Goal: Answer question/provide support

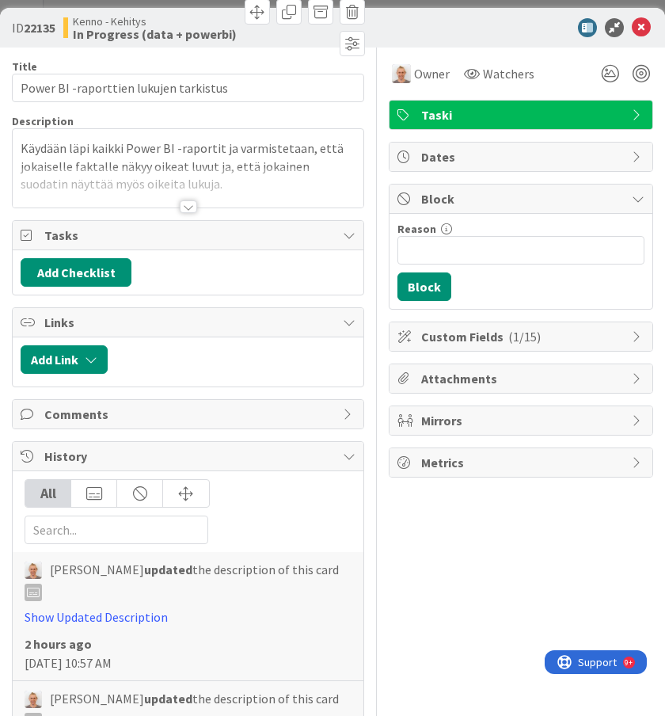
click at [194, 209] on div at bounding box center [188, 206] width 17 height 13
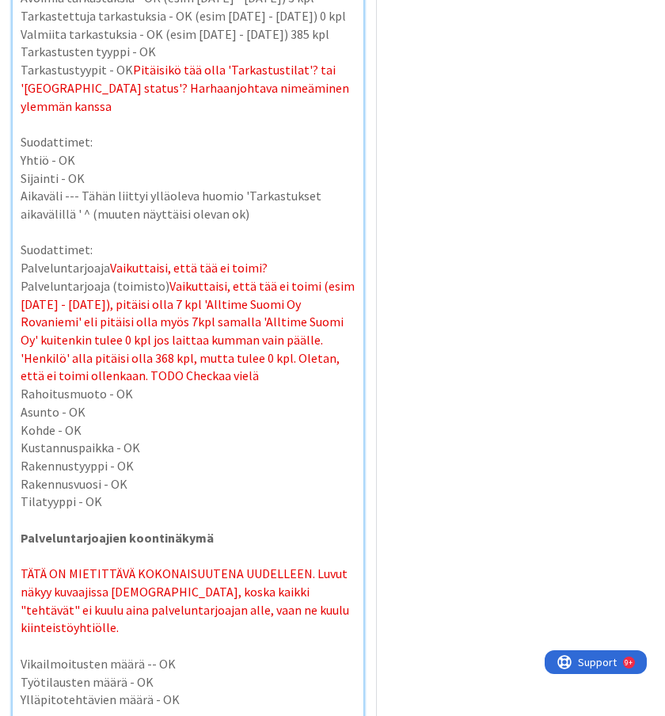
scroll to position [6034, 0]
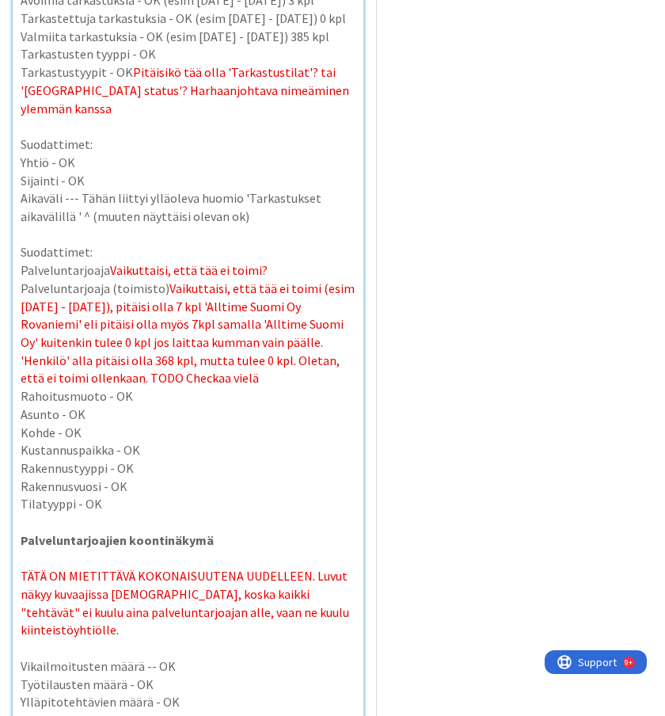
drag, startPoint x: 207, startPoint y: 361, endPoint x: 162, endPoint y: 268, distance: 103.1
click at [162, 280] on p "Palveluntarjoaja (toimisto) Vaikuttaisi, että tää ei toimi (esim [DATE] - [DATE…" at bounding box center [188, 334] width 335 height 108
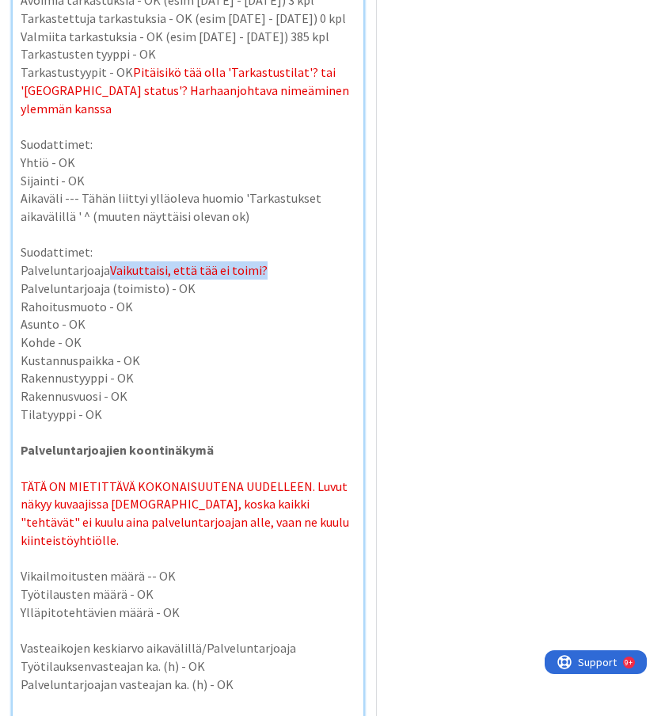
drag, startPoint x: 277, startPoint y: 249, endPoint x: 108, endPoint y: 245, distance: 169.5
click at [108, 261] on p "Palveluntarjoaja Vaikuttaisi, että tää ei toimi?" at bounding box center [188, 270] width 335 height 18
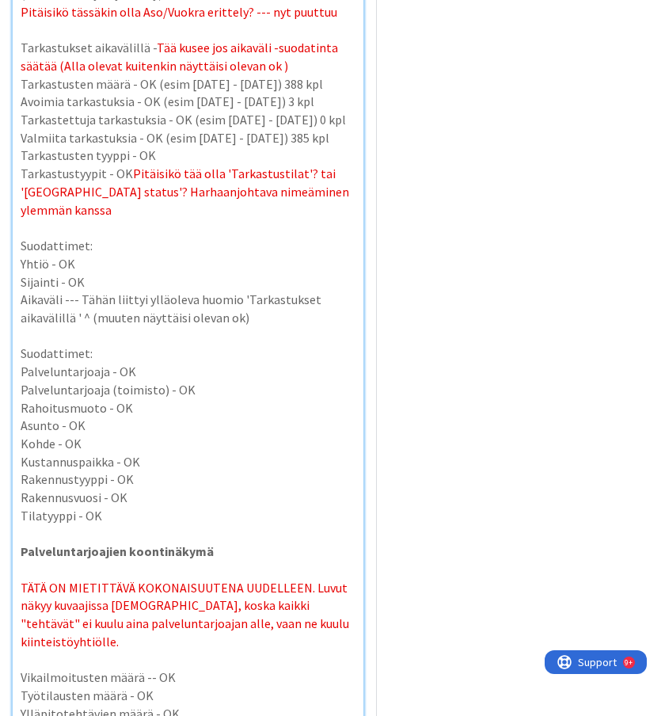
scroll to position [5930, 0]
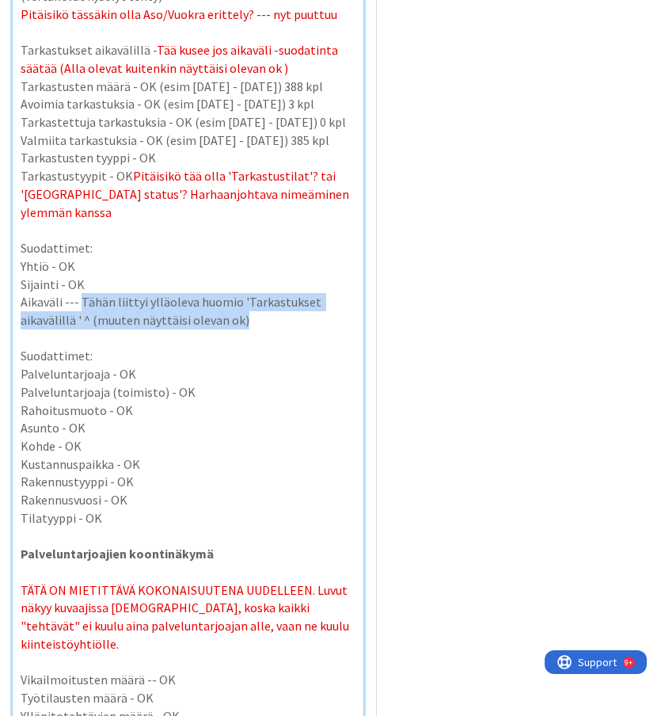
drag, startPoint x: 272, startPoint y: 302, endPoint x: 79, endPoint y: 282, distance: 194.3
click at [79, 293] on p "Aikaväli --- Tähän liittyi ylläoleva huomio 'Tarkastukset aikavälillä ' ^ (muut…" at bounding box center [188, 311] width 335 height 36
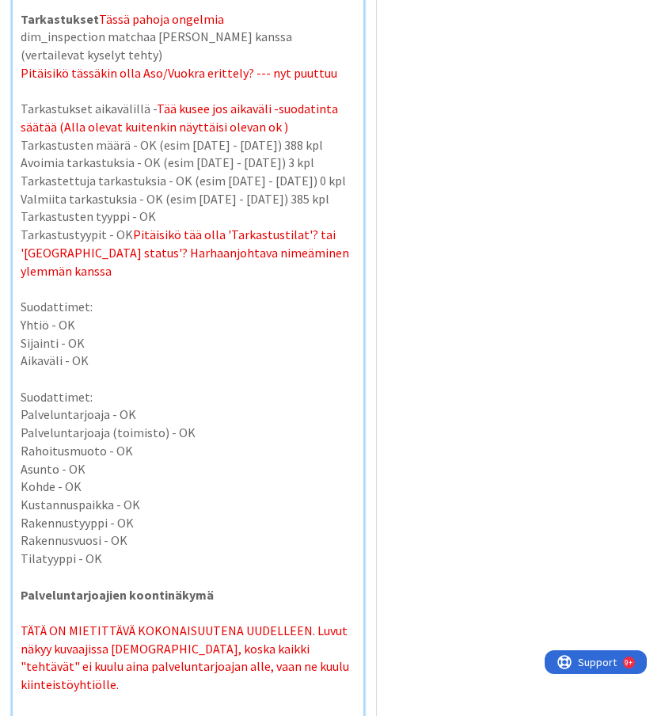
scroll to position [5858, 0]
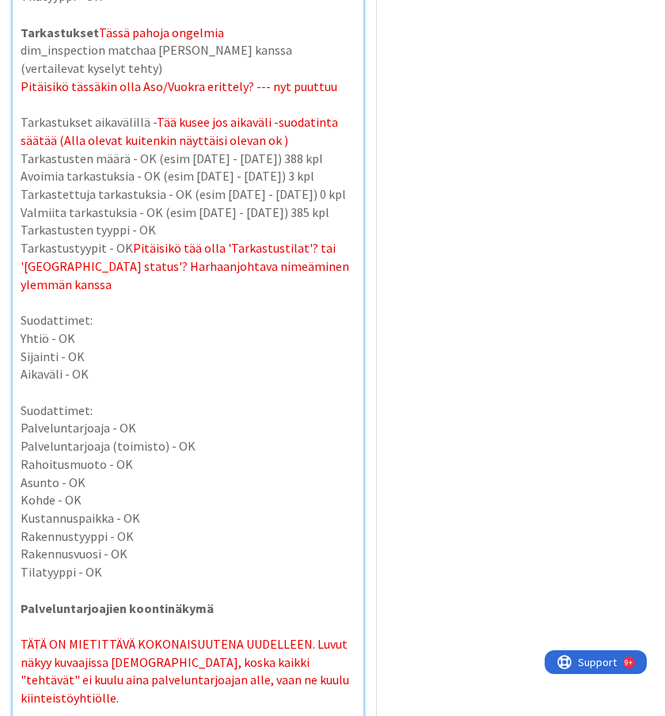
drag, startPoint x: 310, startPoint y: 125, endPoint x: 151, endPoint y: 112, distance: 159.7
click at [151, 113] on p "Tarkastukset aikavälillä - Tää kusee jos aikaväli -suodatinta säätää ([PERSON_N…" at bounding box center [188, 131] width 335 height 36
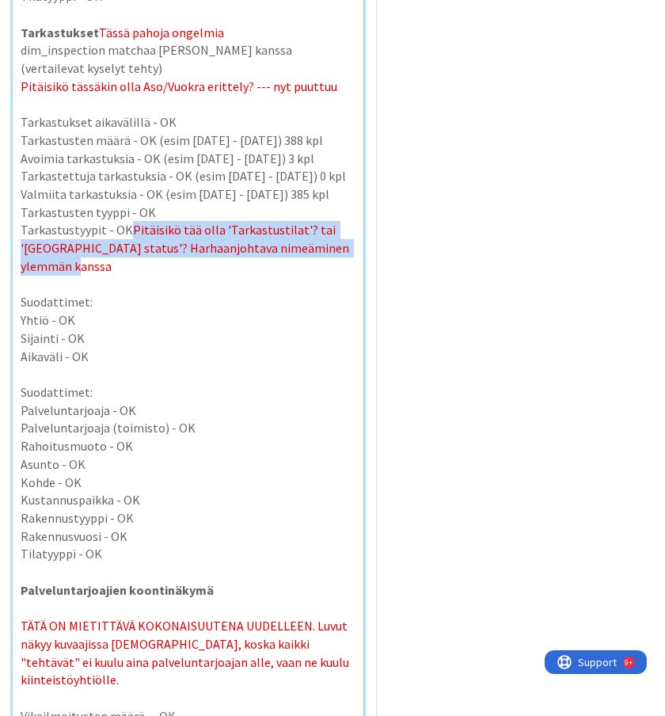
drag, startPoint x: 112, startPoint y: 246, endPoint x: 130, endPoint y: 214, distance: 37.2
click at [130, 221] on p "Tarkastustyypit - OK Pitäisikö tää olla 'Tarkastustilat'? tai '[GEOGRAPHIC_DATA…" at bounding box center [188, 248] width 335 height 54
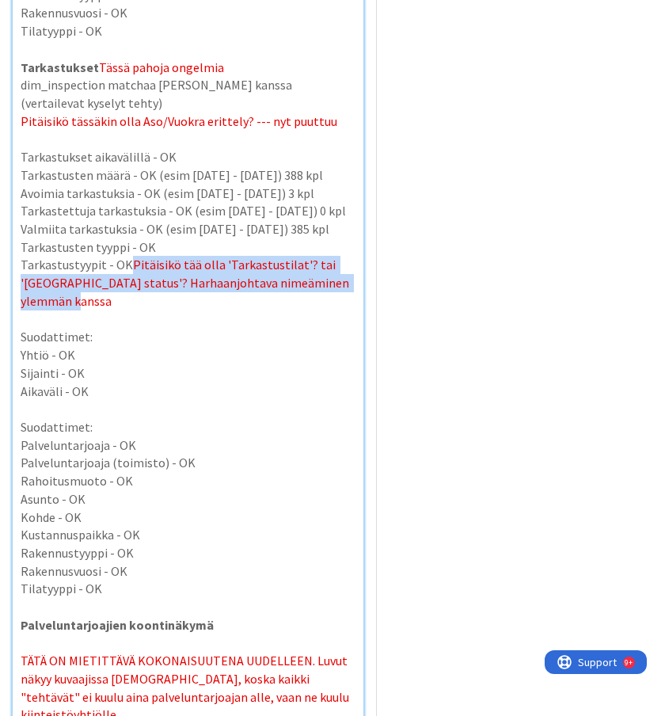
scroll to position [5824, 0]
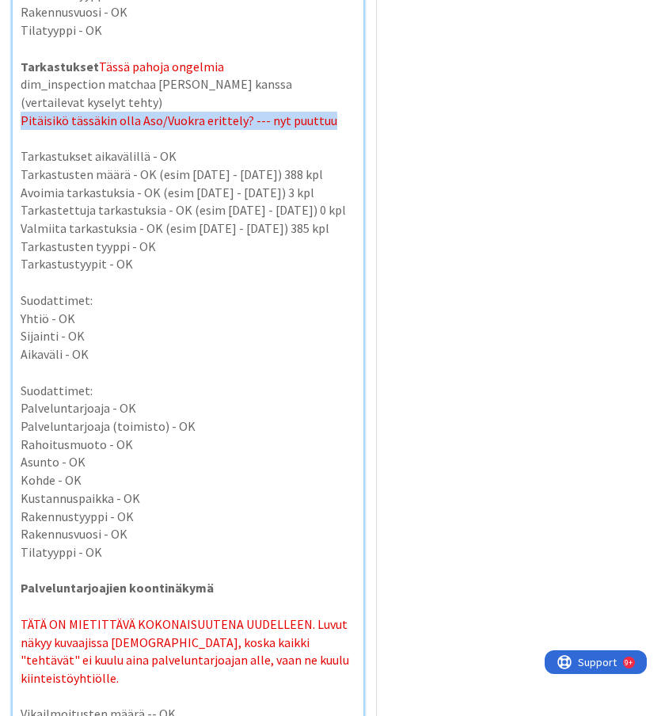
drag, startPoint x: 333, startPoint y: 101, endPoint x: 322, endPoint y: 85, distance: 19.6
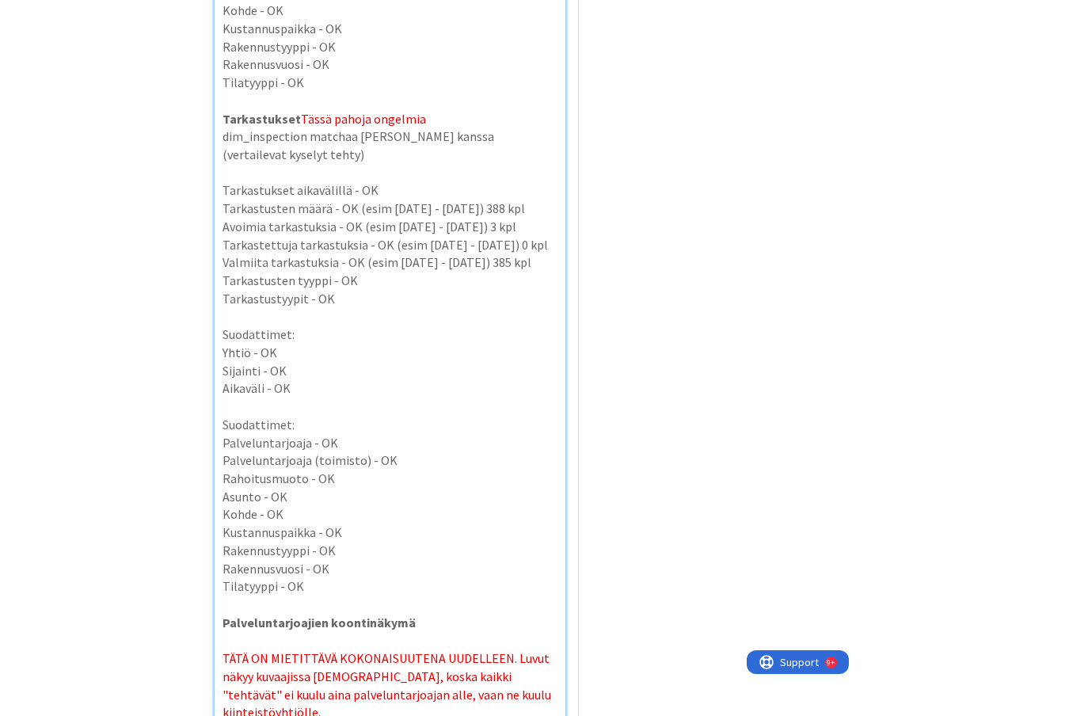
scroll to position [5768, 0]
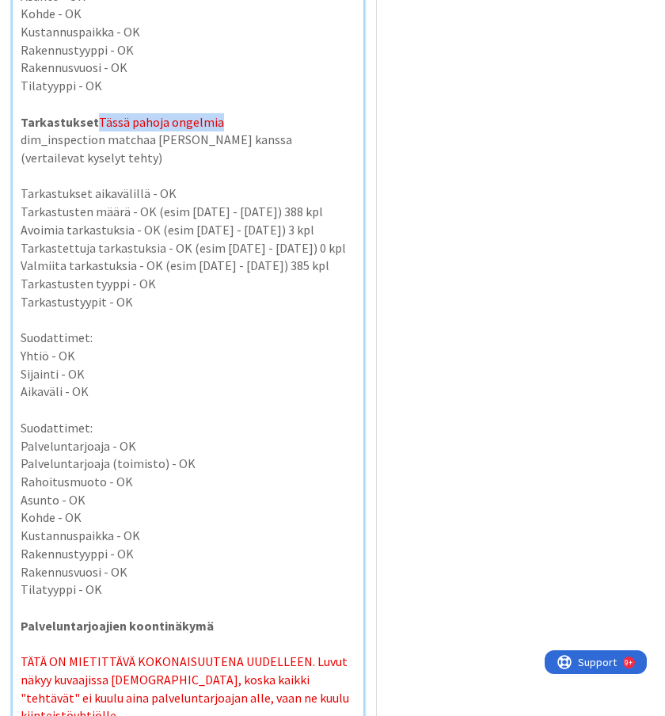
drag, startPoint x: 220, startPoint y: 104, endPoint x: 96, endPoint y: 109, distance: 124.4
click at [96, 113] on p "Tarkastukset Tässä pahoja ongelmia" at bounding box center [188, 122] width 335 height 18
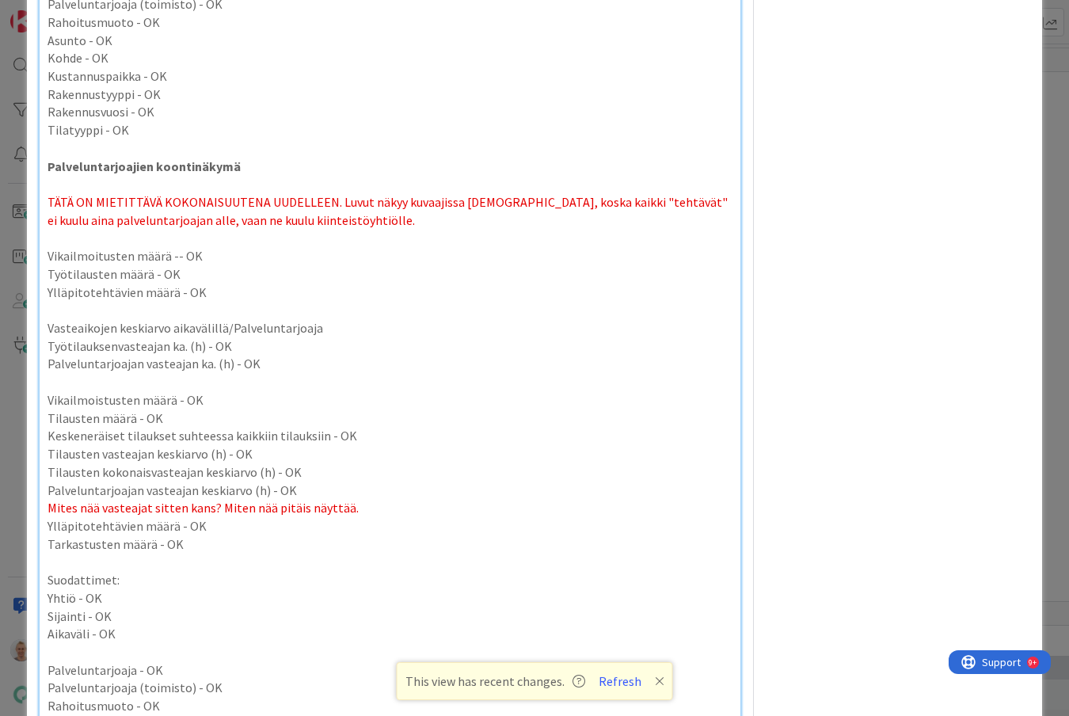
scroll to position [5741, 0]
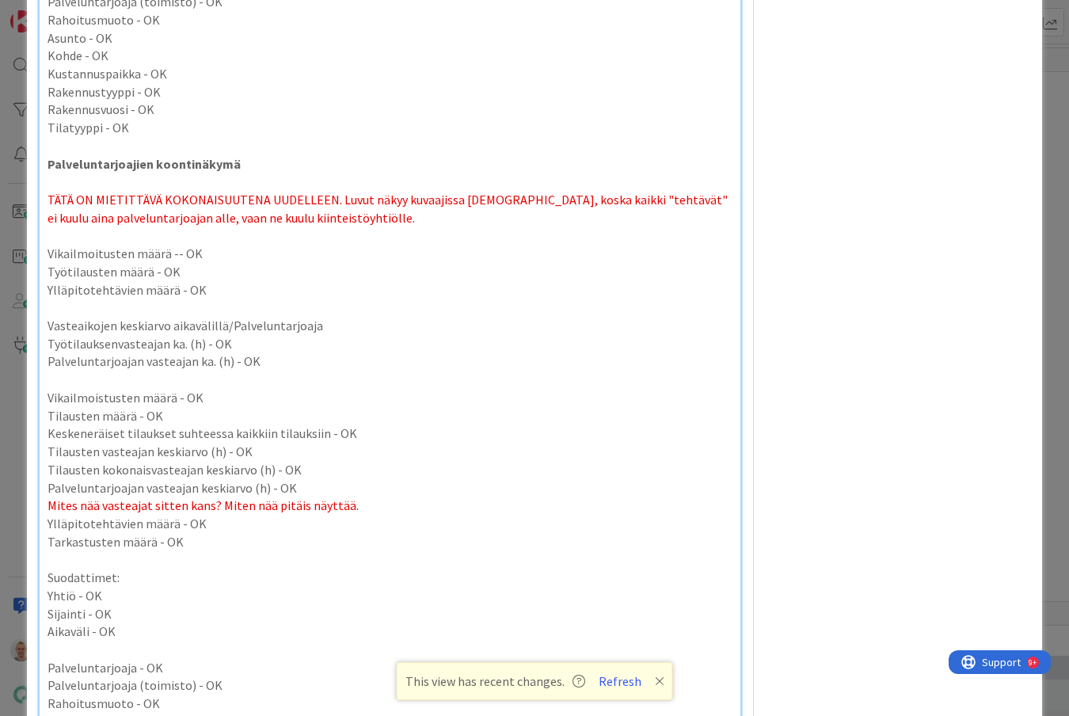
click at [287, 479] on p "Palveluntarjoajan vasteajan keskiarvo (h) - OK" at bounding box center [391, 488] width 686 height 18
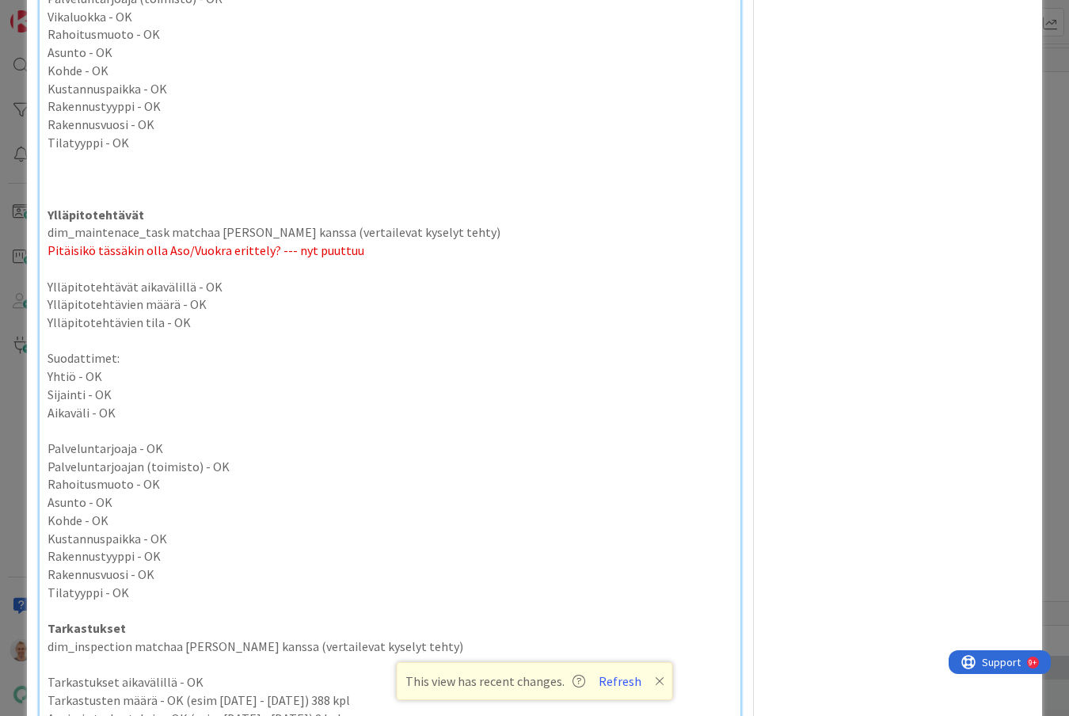
scroll to position [4789, 0]
click at [287, 477] on p "Rahoitusmuoto - OK" at bounding box center [391, 486] width 686 height 18
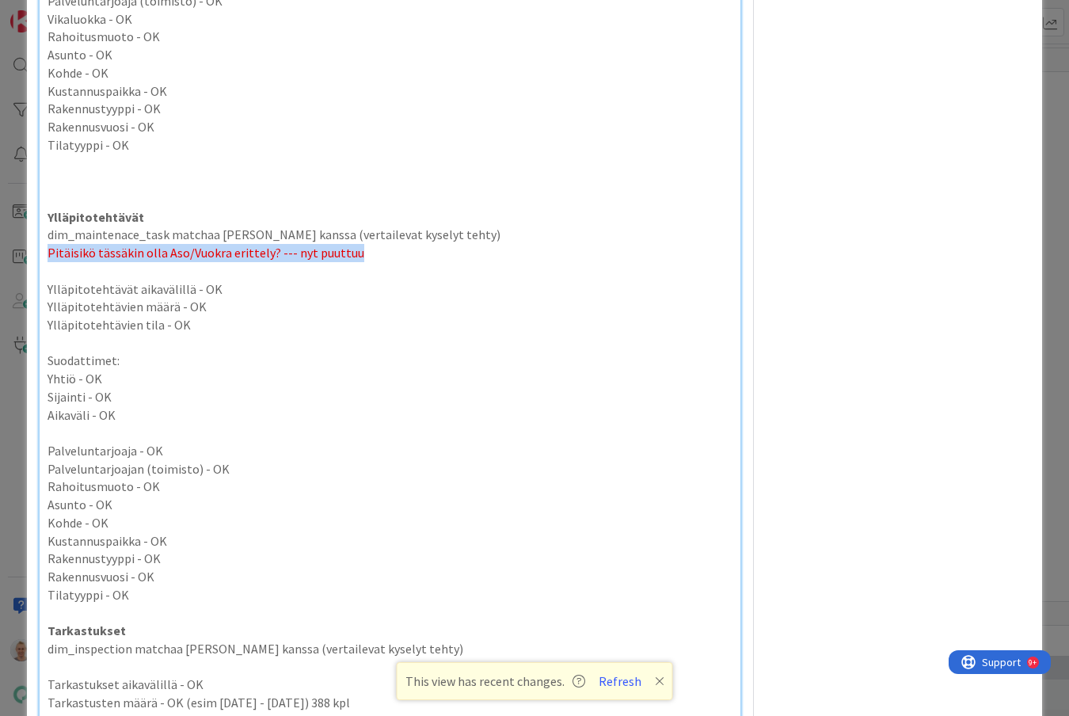
drag, startPoint x: 389, startPoint y: 230, endPoint x: 485, endPoint y: 218, distance: 96.6
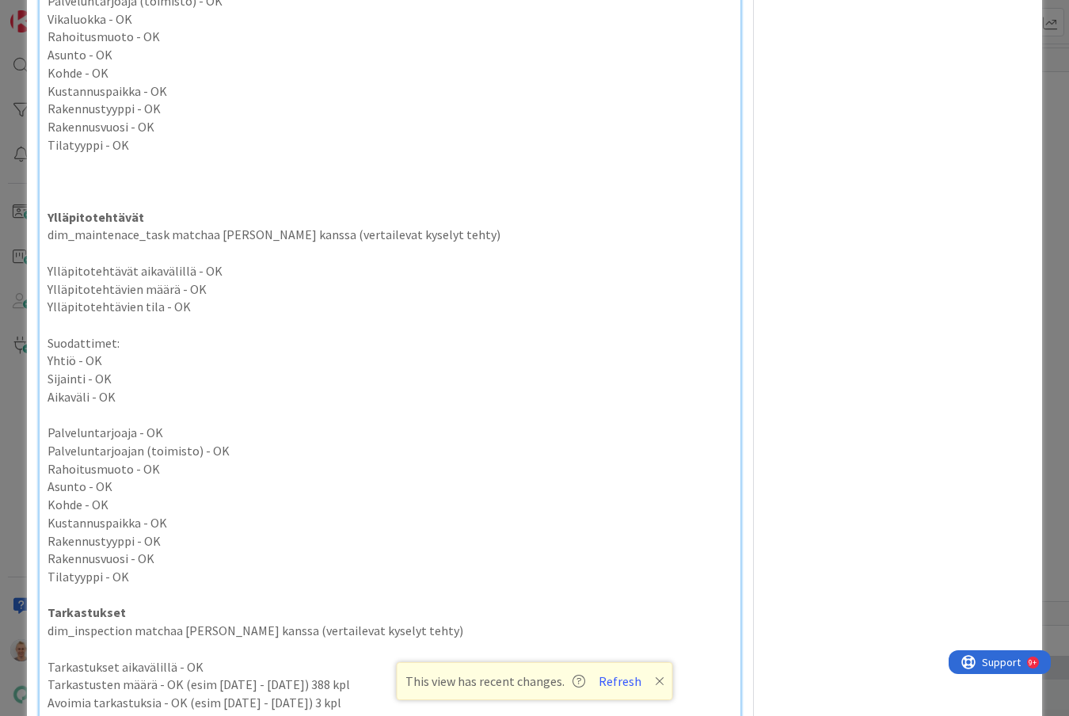
click at [481, 262] on p "Ylläpitotehtävät aikavälillä - OK" at bounding box center [391, 271] width 686 height 18
click at [506, 226] on p "dim_maintenace_task matchaa [PERSON_NAME] kanssa (vertailevat kyselyt tehty)" at bounding box center [391, 235] width 686 height 18
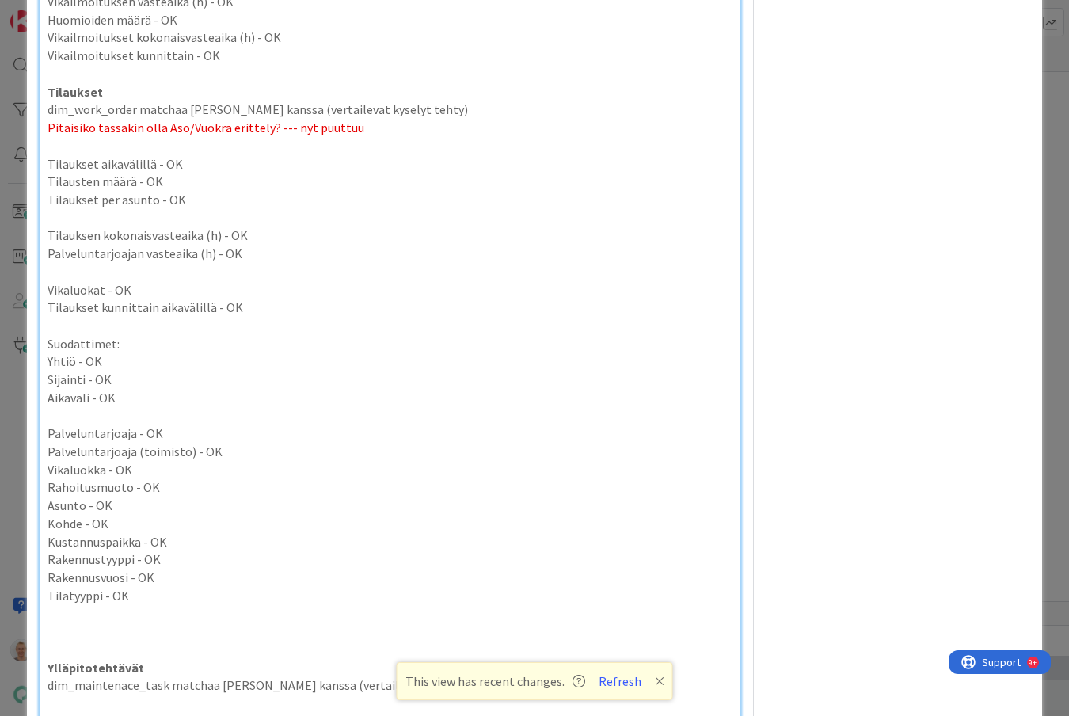
scroll to position [4335, 0]
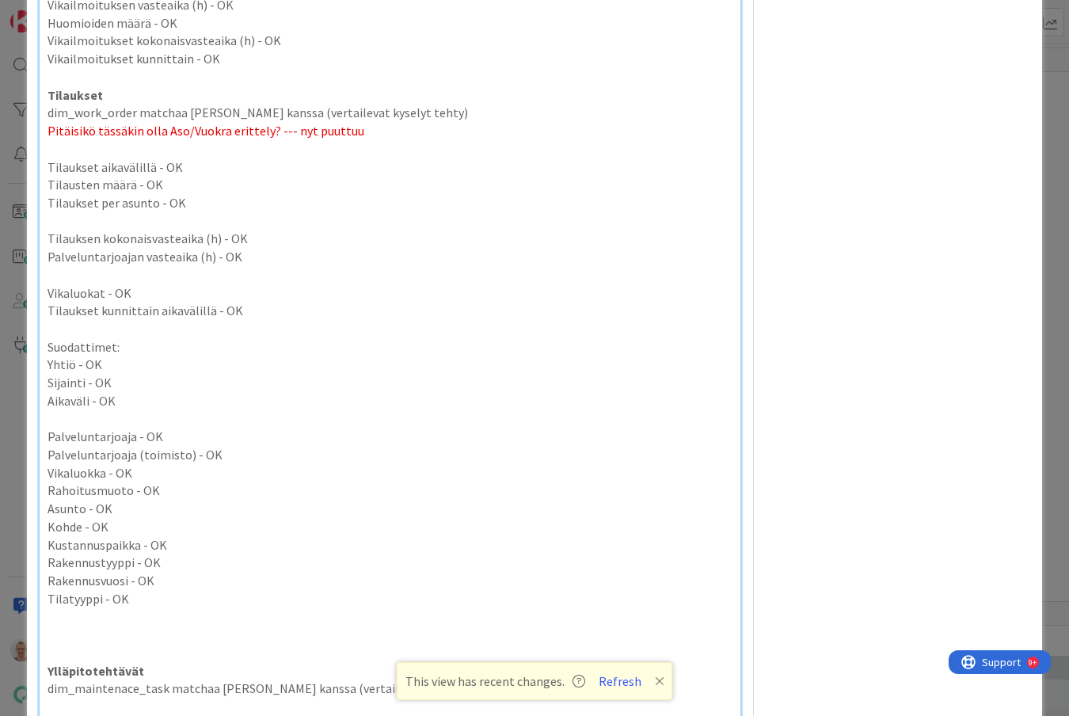
click at [506, 230] on p "Tilauksen kokonaisvasteaika (h) - OK" at bounding box center [391, 239] width 686 height 18
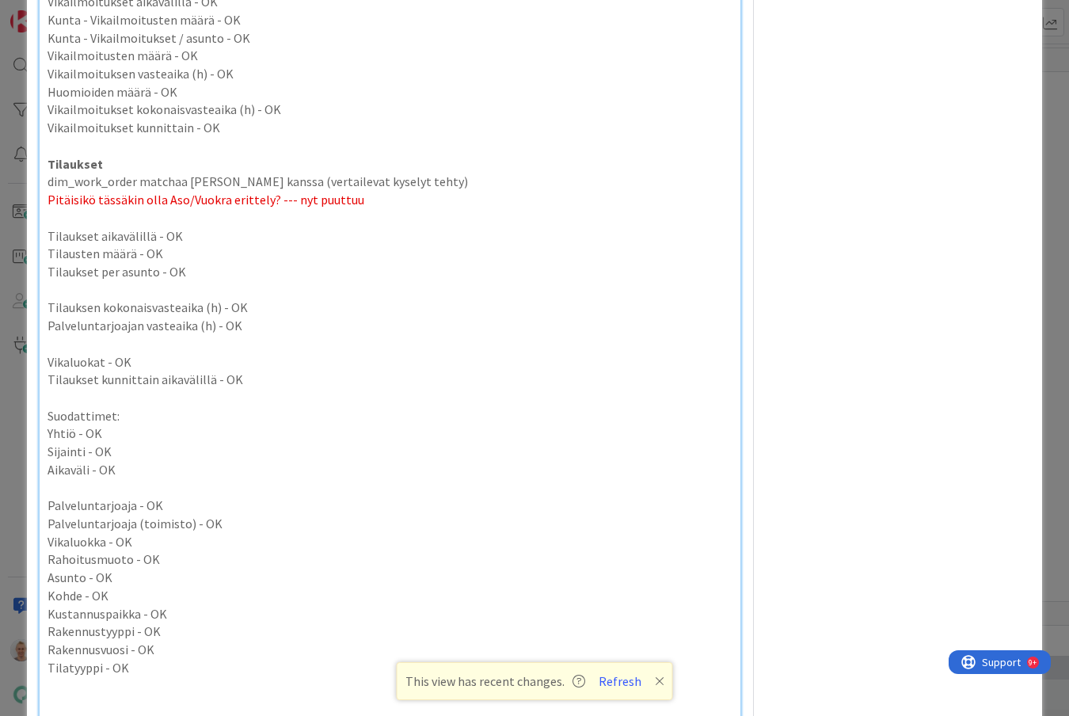
scroll to position [4254, 0]
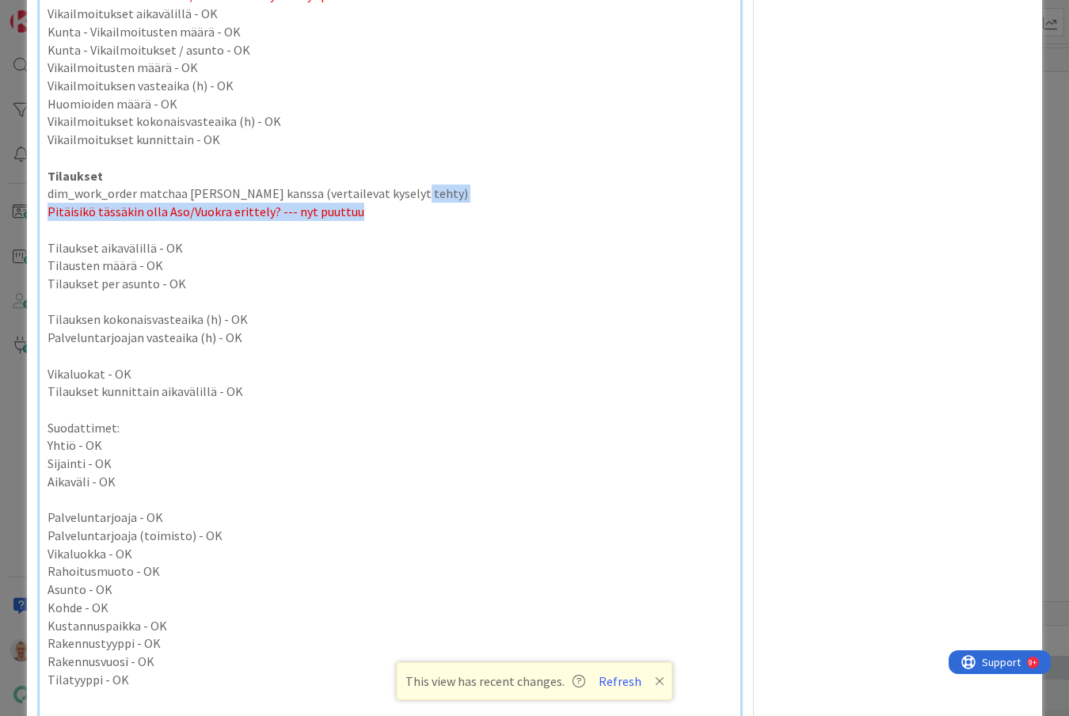
drag, startPoint x: 466, startPoint y: 195, endPoint x: 467, endPoint y: 179, distance: 15.9
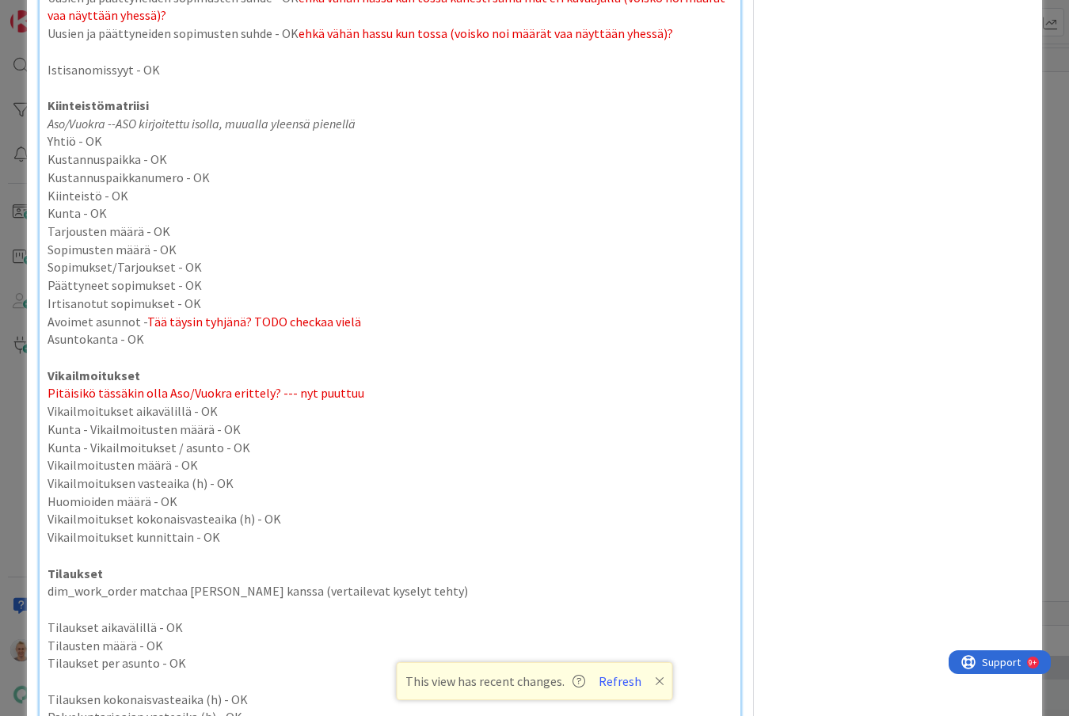
scroll to position [3856, 0]
drag, startPoint x: 360, startPoint y: 375, endPoint x: 355, endPoint y: 359, distance: 16.8
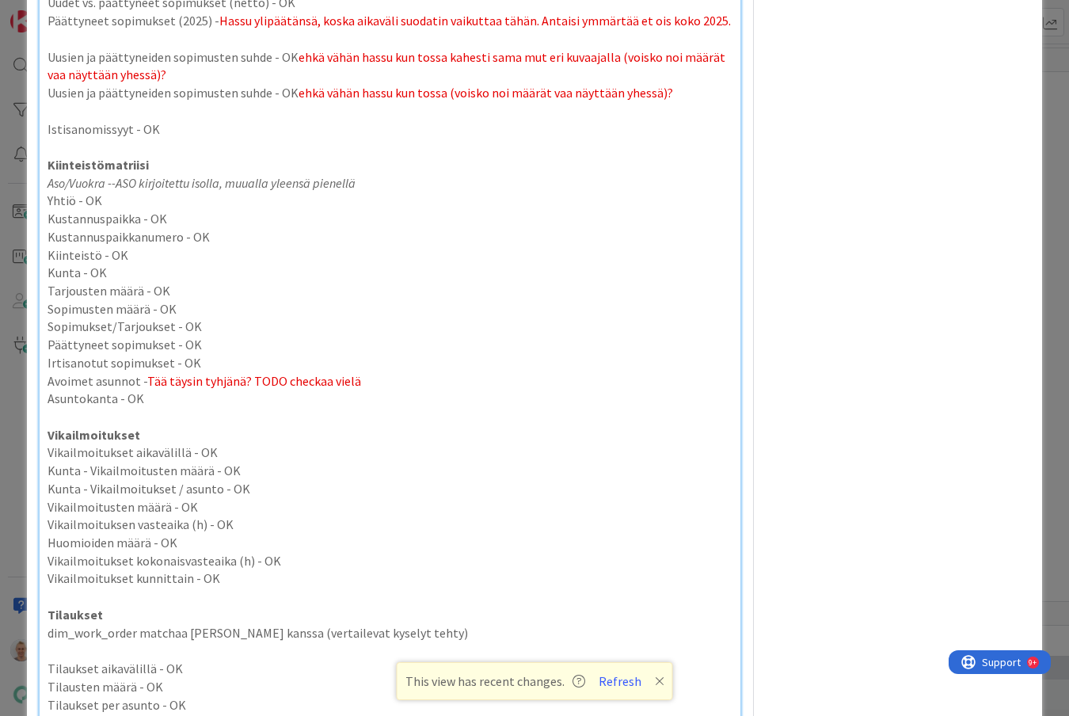
scroll to position [3791, 0]
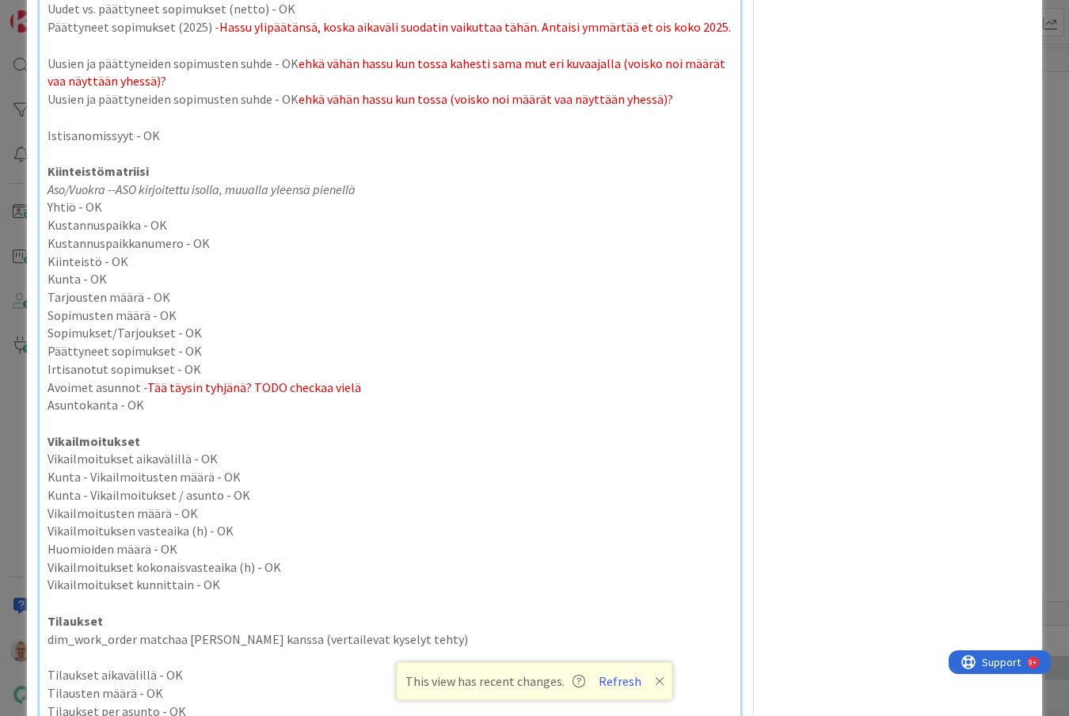
click at [373, 378] on p "Avoimet asunnot - Tää täysin tyhjänä? TODO checkaa vielä" at bounding box center [391, 387] width 686 height 18
drag, startPoint x: 368, startPoint y: 368, endPoint x: 146, endPoint y: 364, distance: 221.7
click at [146, 378] on p "Avoimet asunnot - Tää täysin tyhjänä? TODO checkaa vielä" at bounding box center [391, 387] width 686 height 18
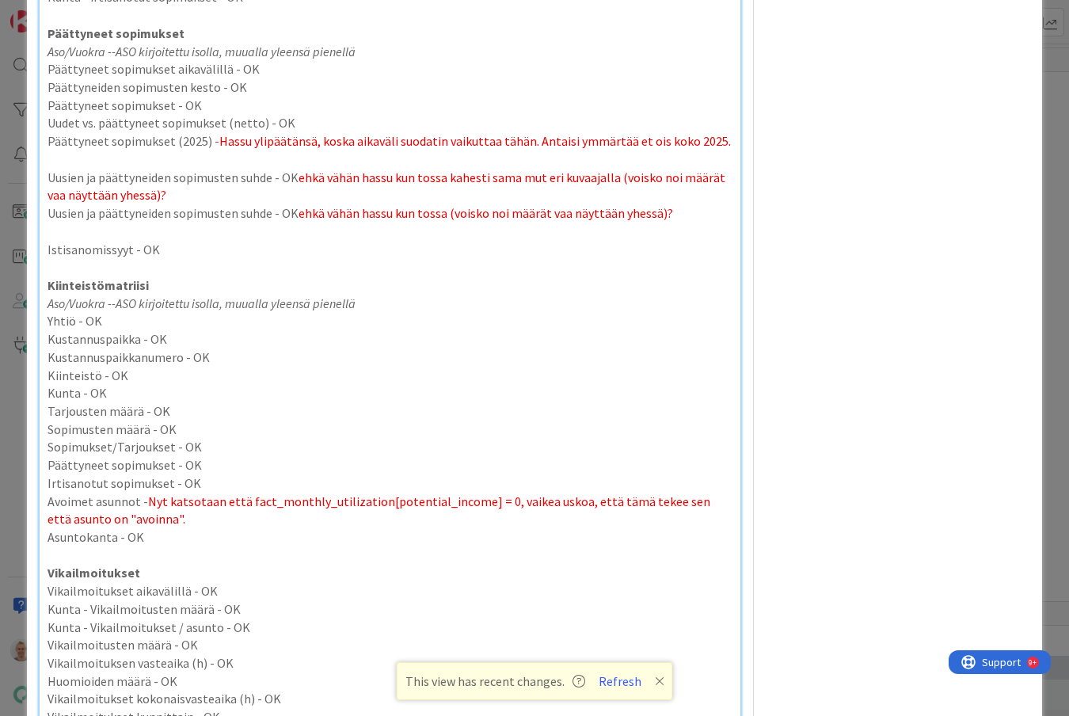
scroll to position [3676, 0]
click at [267, 278] on p "Kiinteistömatriisi" at bounding box center [391, 287] width 686 height 18
drag, startPoint x: 283, startPoint y: 482, endPoint x: 315, endPoint y: 481, distance: 31.7
click at [315, 495] on span "Nyt katsotaan että fact_monthly_utilization[potential_income] = 0, vaikea uskoa…" at bounding box center [380, 512] width 665 height 34
copy span "onthly"
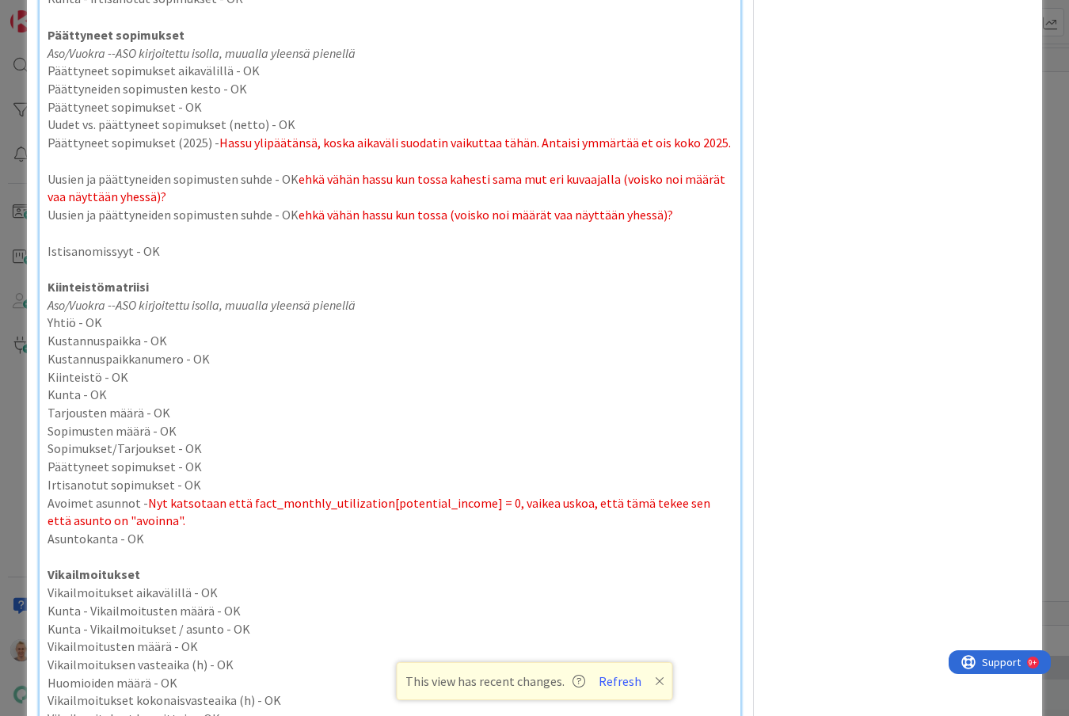
click at [181, 278] on p "Kiinteistömatriisi" at bounding box center [391, 287] width 686 height 18
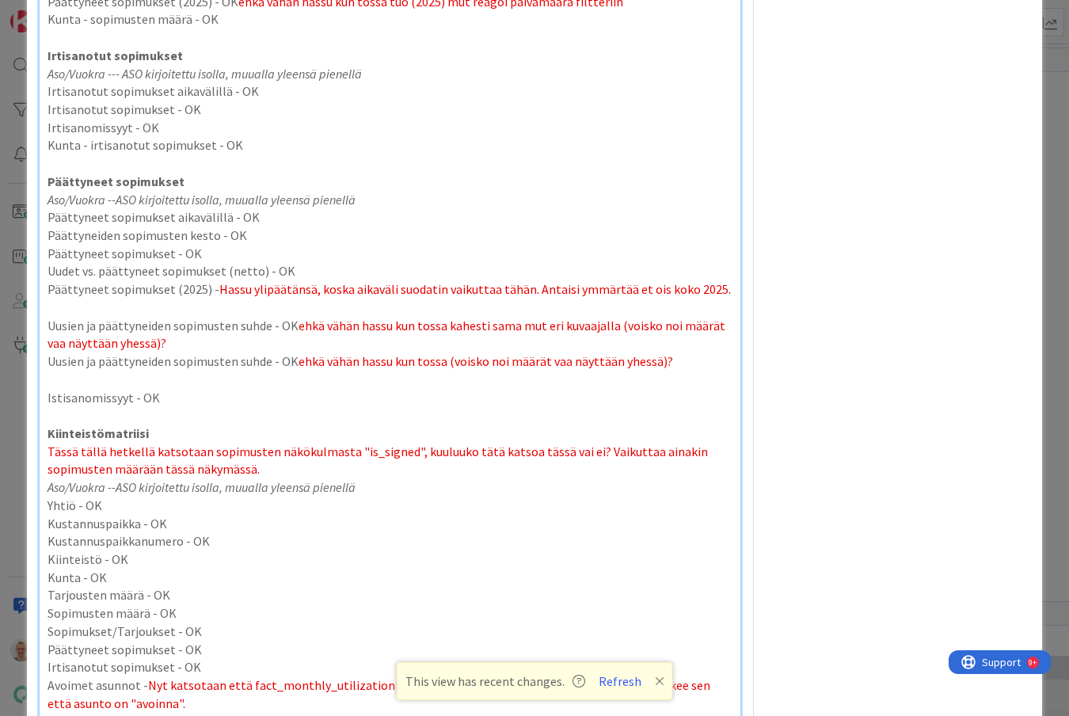
scroll to position [3531, 0]
